Goal: Check status: Check status

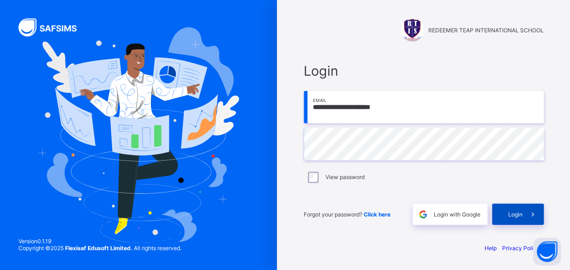
click at [511, 215] on span "Login" at bounding box center [515, 214] width 14 height 7
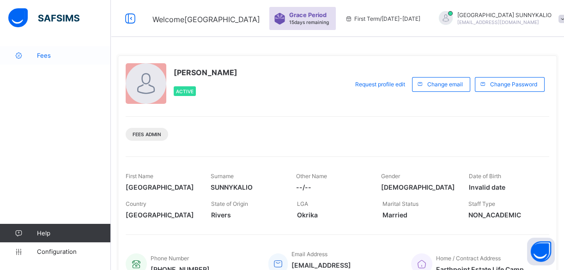
click at [44, 56] on span "Fees" at bounding box center [74, 55] width 74 height 7
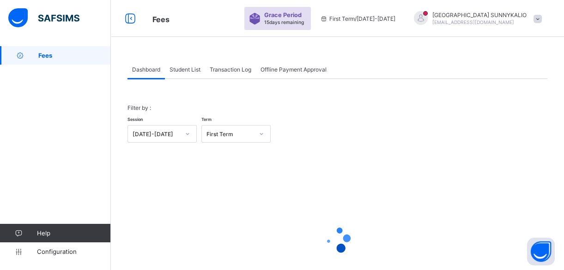
click at [189, 69] on span "Student List" at bounding box center [184, 69] width 31 height 7
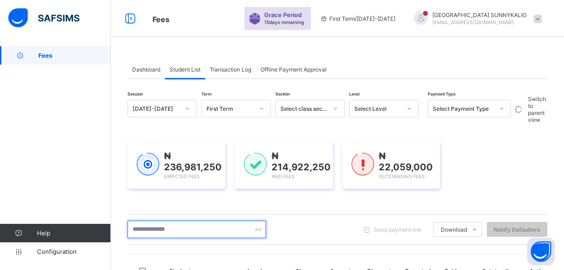
click at [189, 225] on input "text" at bounding box center [196, 230] width 139 height 18
type input "******"
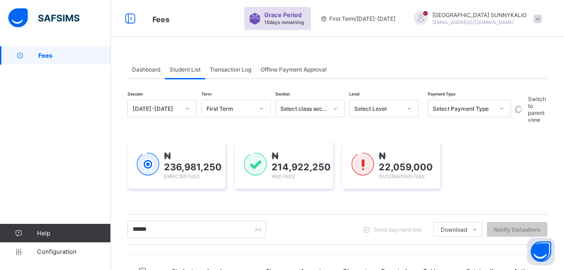
click at [350, 128] on div "₦ 236,981,250 Expected Fees ₦ 214,922,250 Paid Fees ₦ 22,059,000 Outstanding Fe…" at bounding box center [337, 164] width 420 height 75
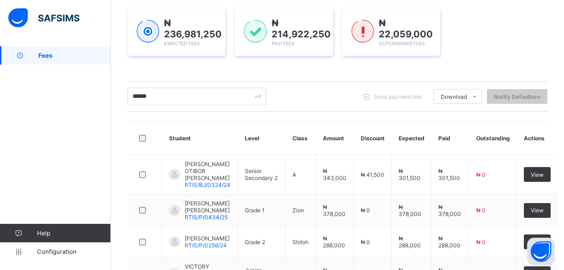
scroll to position [134, 0]
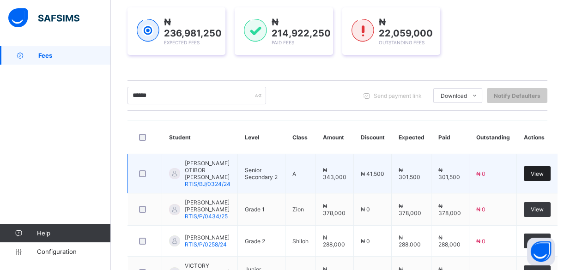
click at [531, 170] on span "View" at bounding box center [537, 173] width 13 height 7
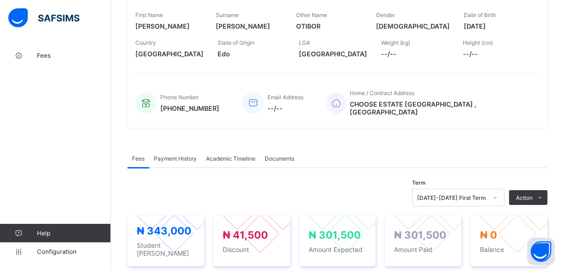
scroll to position [151, 0]
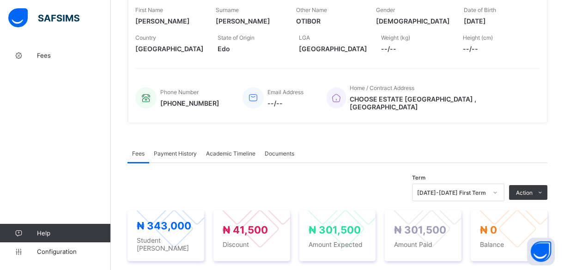
click at [179, 150] on span "Payment History" at bounding box center [175, 153] width 43 height 7
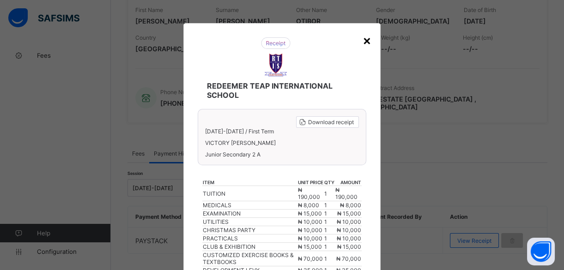
click at [369, 39] on div "×" at bounding box center [366, 40] width 9 height 16
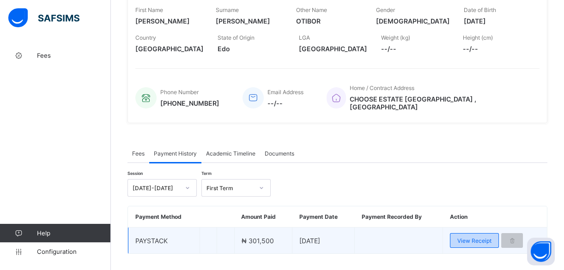
click at [472, 237] on span "View Receipt" at bounding box center [474, 240] width 34 height 7
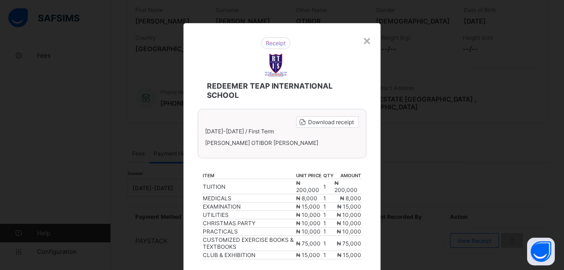
scroll to position [42, 0]
